Goal: Task Accomplishment & Management: Use online tool/utility

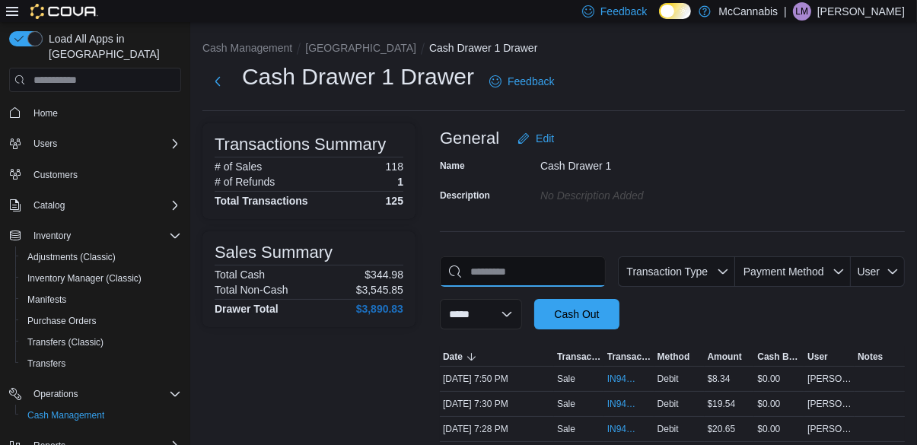
click at [531, 277] on input "This is a search bar. As you type, the results lower in the page will automatic…" at bounding box center [523, 271] width 166 height 30
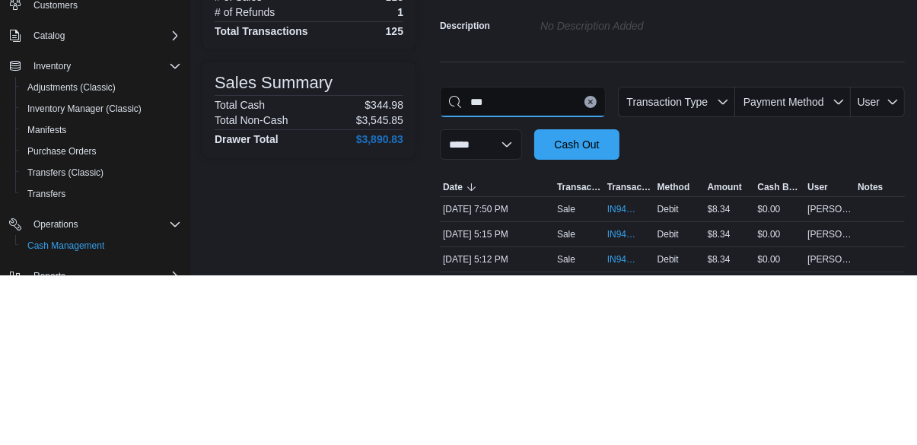
type input "****"
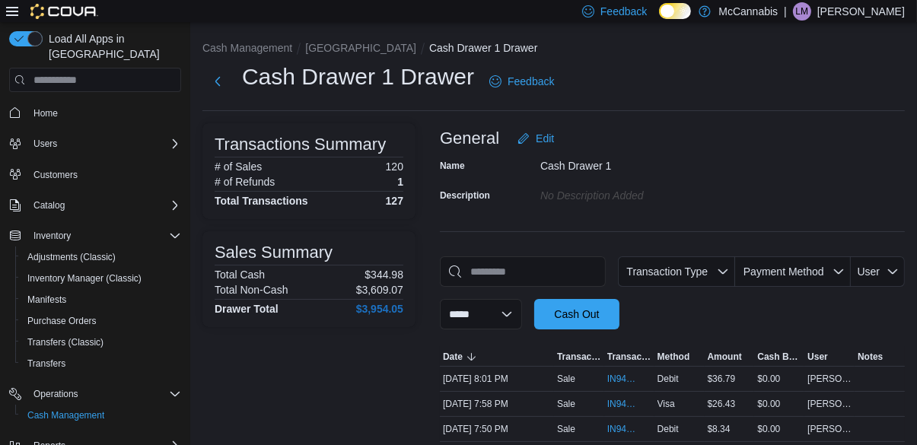
scroll to position [30, 0]
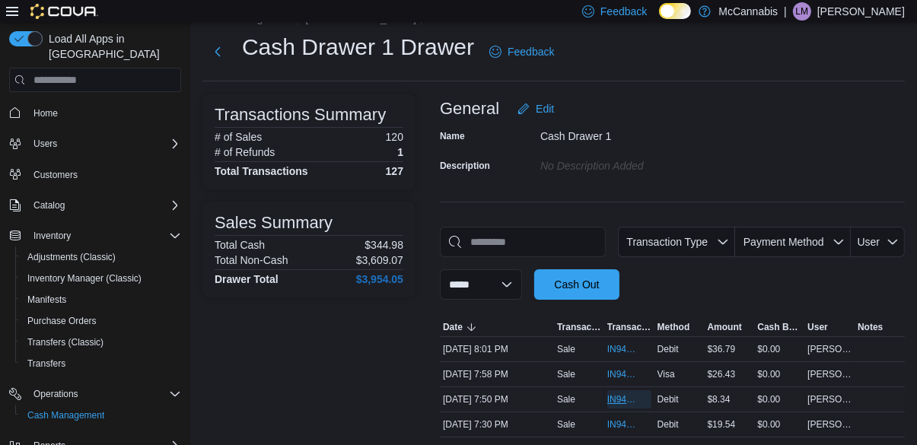
click at [615, 397] on span "IN94RX-480792" at bounding box center [621, 400] width 29 height 12
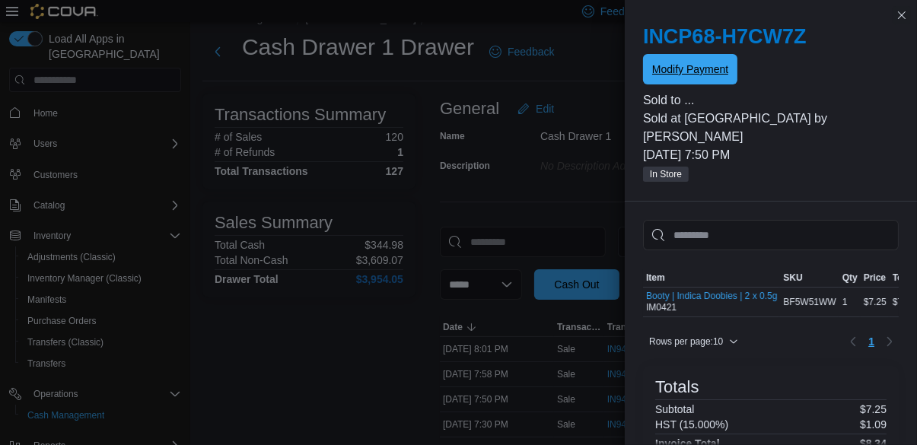
click at [699, 56] on span "Modify Payment" at bounding box center [690, 69] width 76 height 30
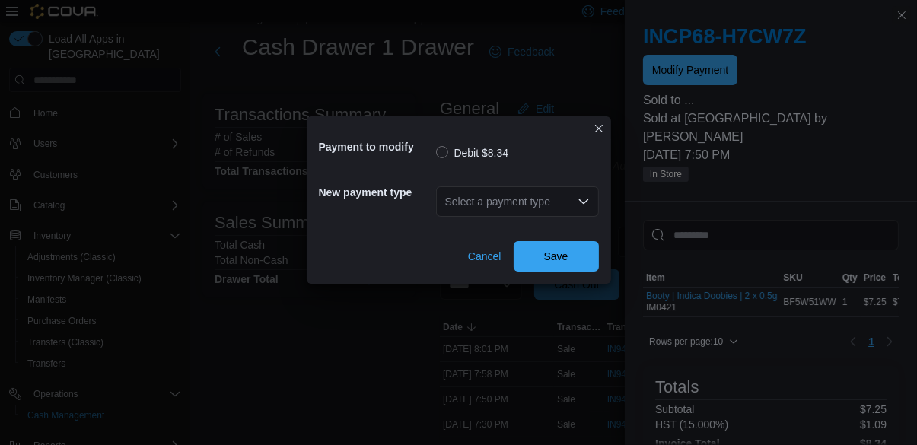
click at [543, 217] on div "Select a payment type" at bounding box center [517, 201] width 163 height 30
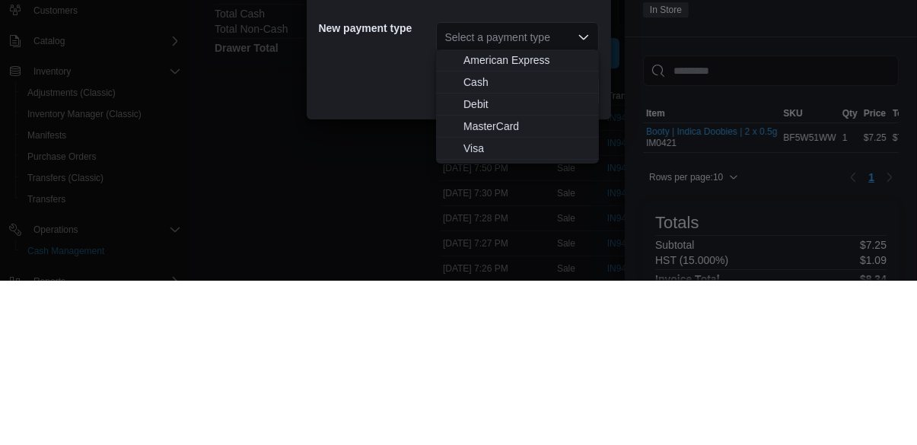
scroll to position [97, 0]
click at [540, 290] on span "MasterCard" at bounding box center [527, 290] width 126 height 15
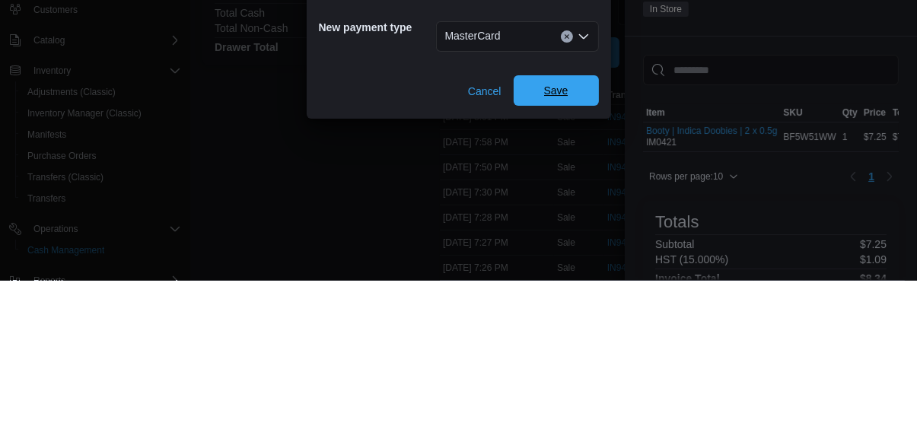
click at [571, 255] on span "Save" at bounding box center [556, 256] width 67 height 30
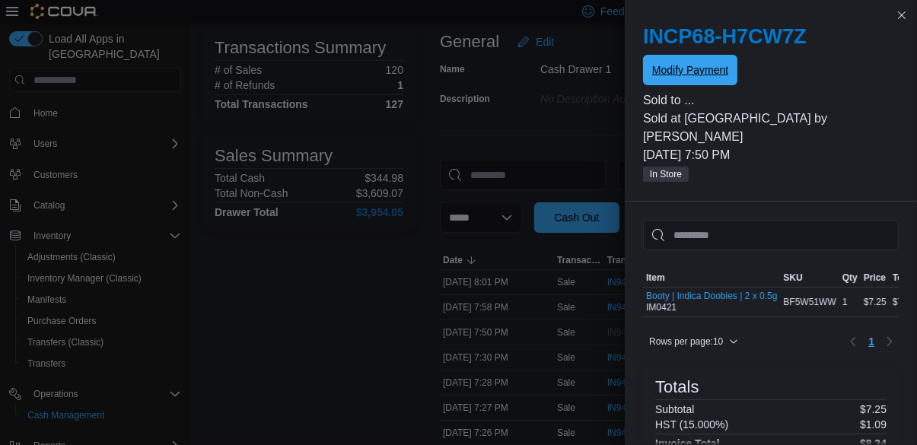
scroll to position [0, 0]
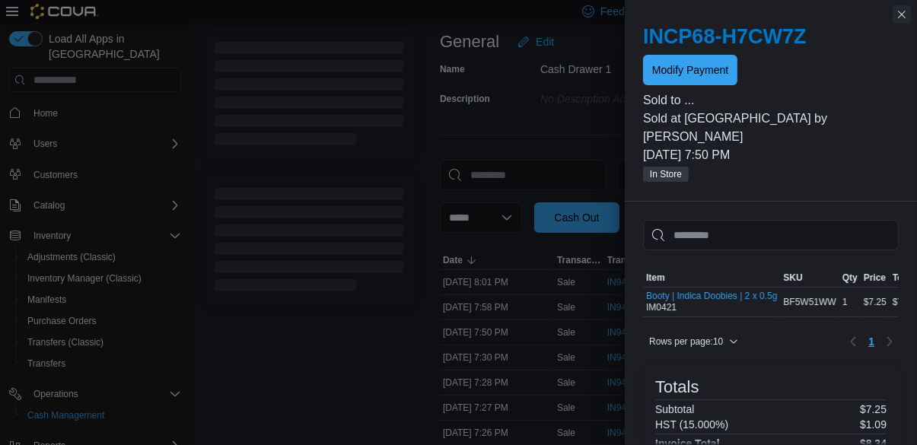
click at [903, 17] on button "Close this dialog" at bounding box center [902, 14] width 18 height 18
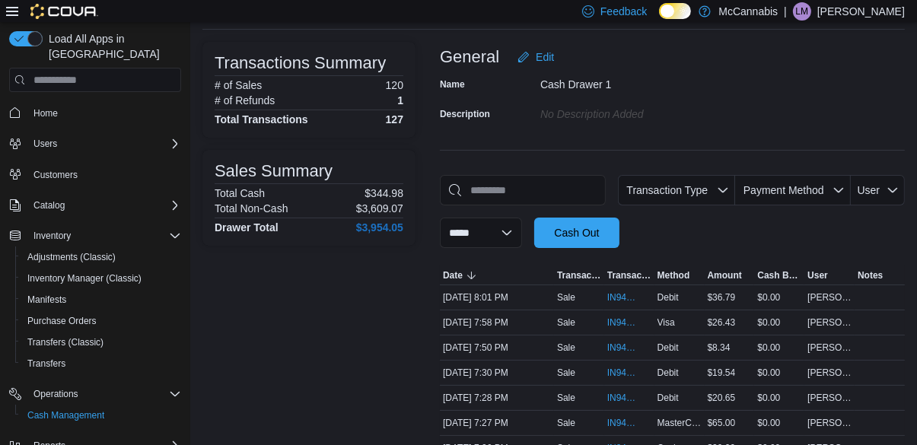
scroll to position [80, 0]
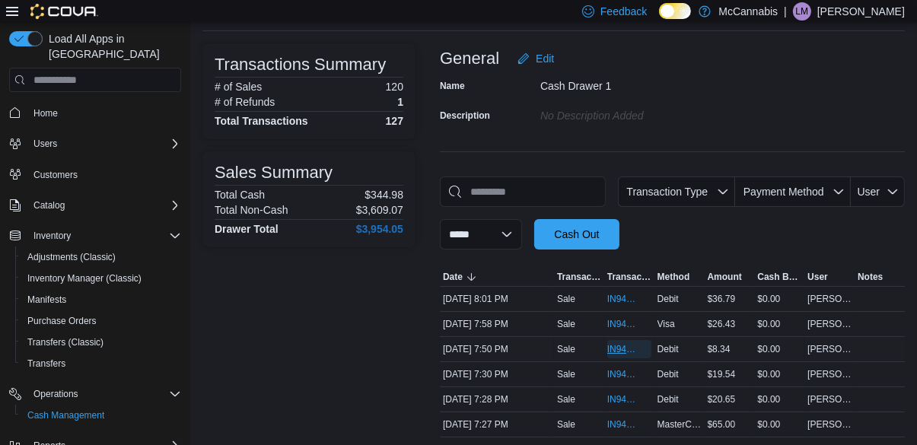
click at [617, 352] on span "IN94RX-480792" at bounding box center [621, 349] width 29 height 12
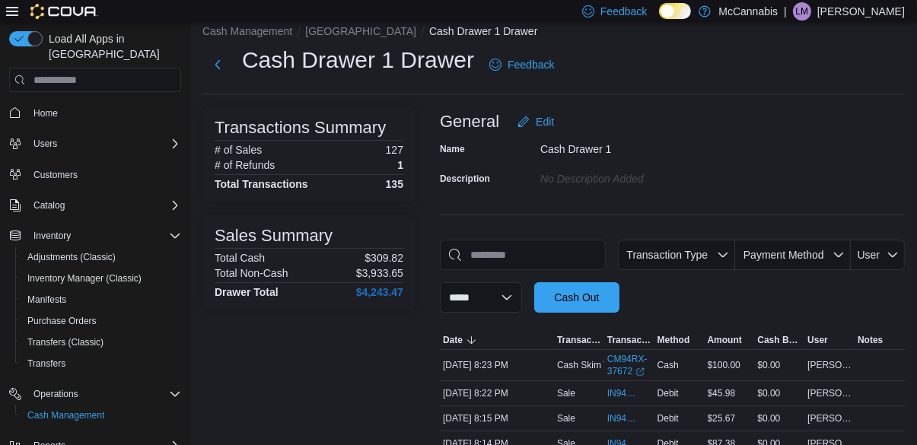
scroll to position [21, 0]
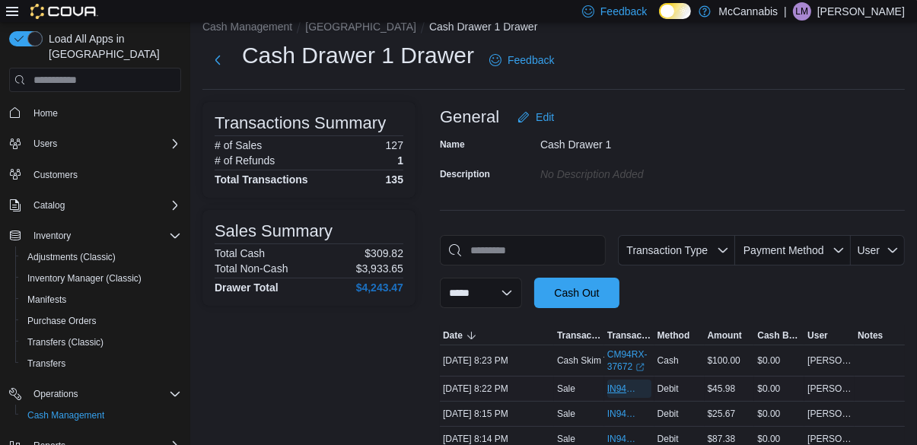
click at [618, 398] on span "IN94RX-480824" at bounding box center [629, 389] width 44 height 18
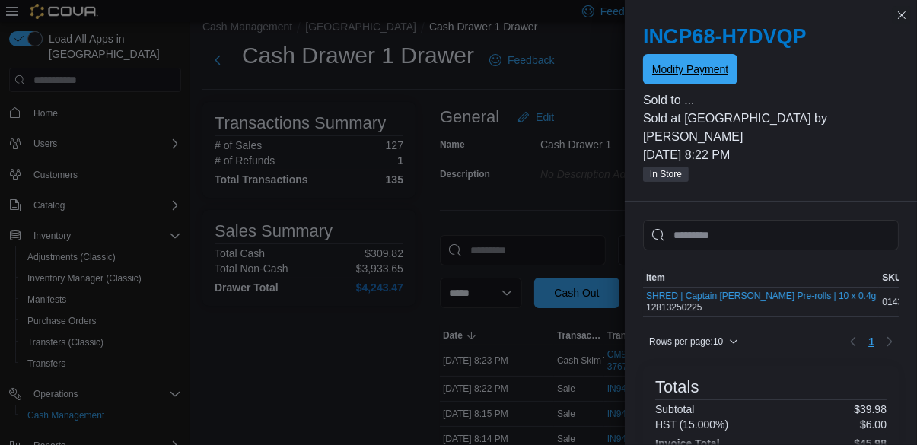
click at [717, 70] on span "Modify Payment" at bounding box center [690, 69] width 76 height 15
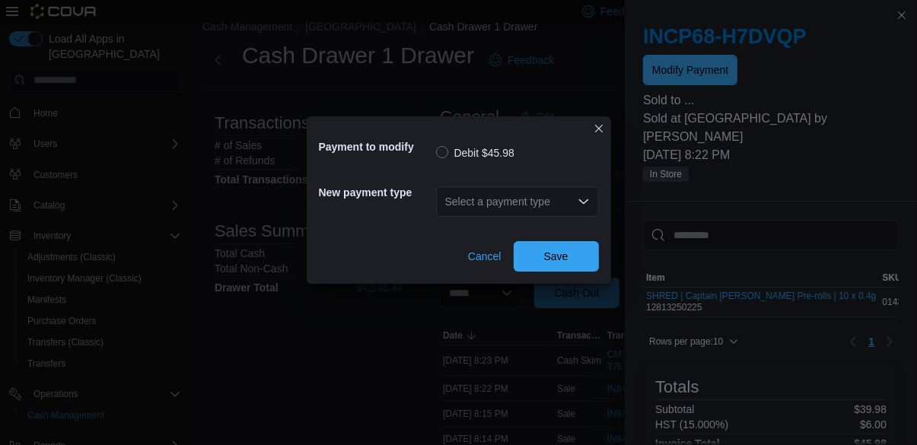
click at [526, 217] on div "Select a payment type" at bounding box center [517, 201] width 163 height 30
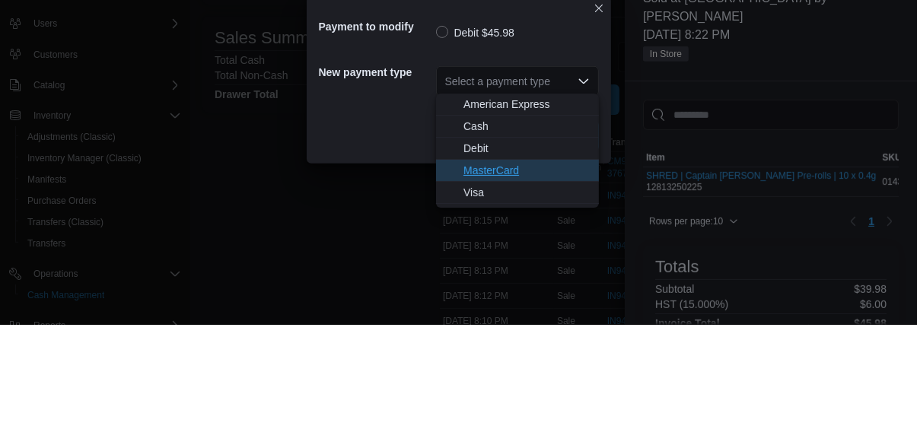
click at [529, 285] on span "MasterCard" at bounding box center [527, 290] width 126 height 15
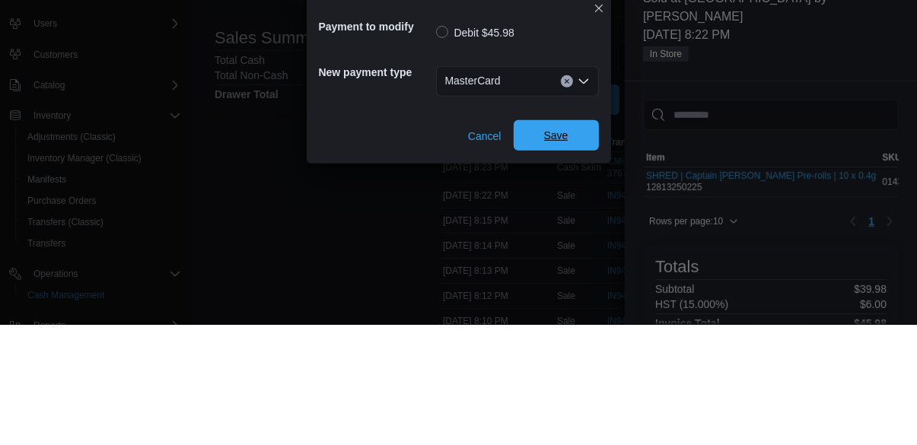
click at [551, 237] on div "Cancel Save" at bounding box center [459, 250] width 280 height 43
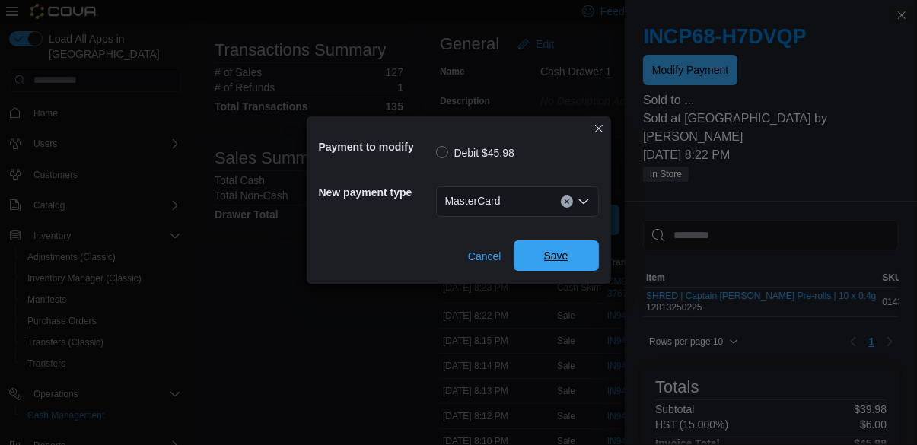
click at [567, 242] on span "Save" at bounding box center [556, 256] width 67 height 30
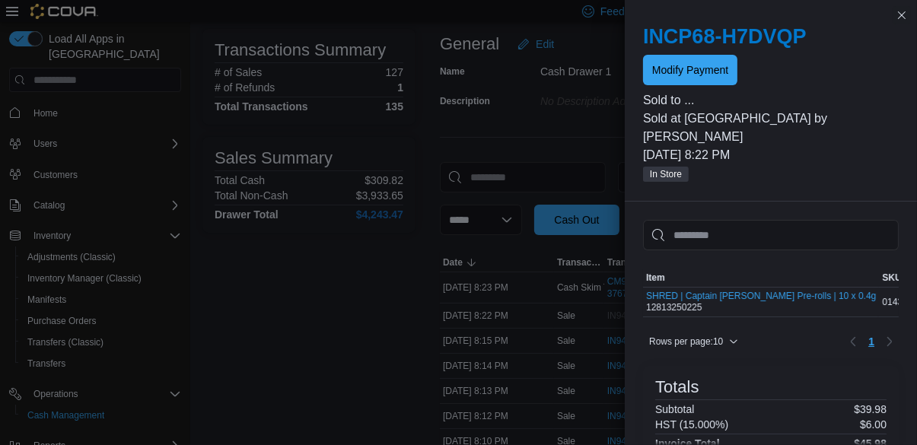
scroll to position [0, 0]
